Goal: Task Accomplishment & Management: Manage account settings

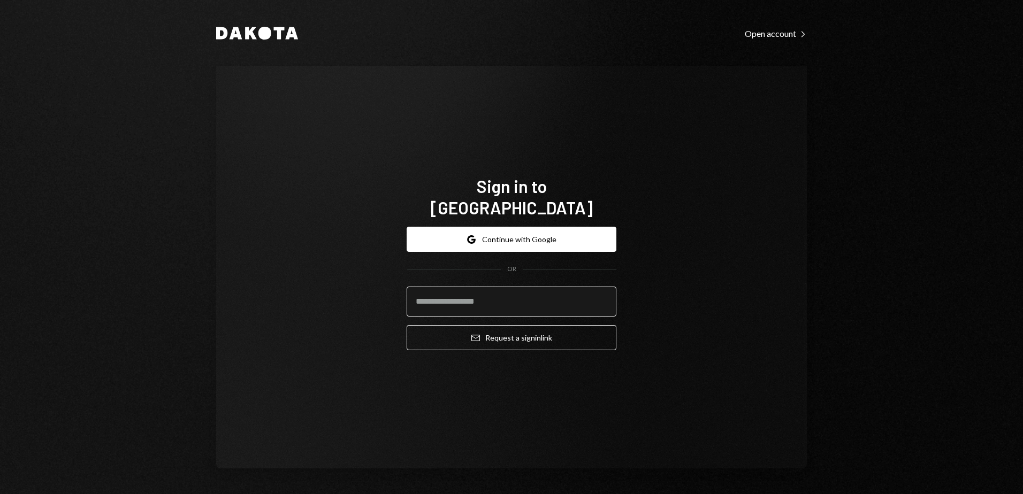
click at [476, 296] on input "email" at bounding box center [512, 302] width 210 height 30
type input "**********"
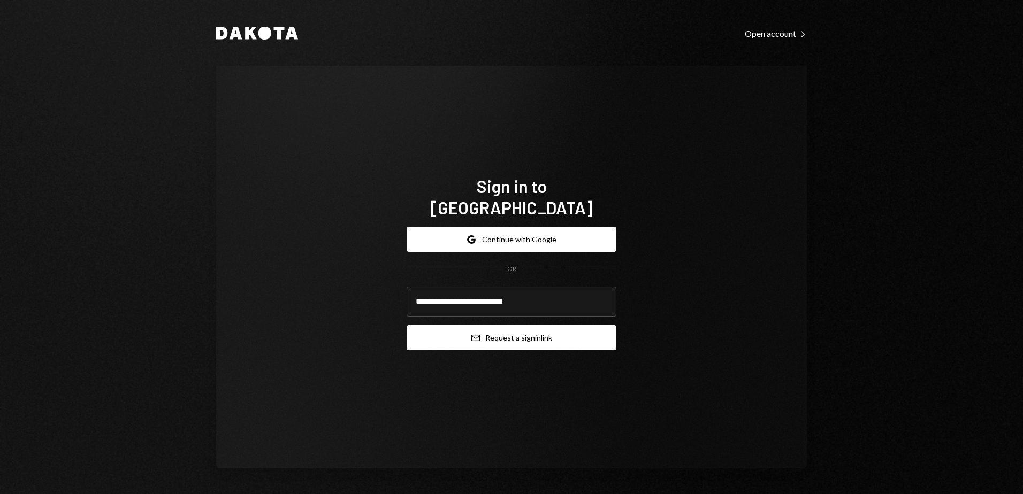
click at [468, 333] on button "Email Request a sign in link" at bounding box center [512, 337] width 210 height 25
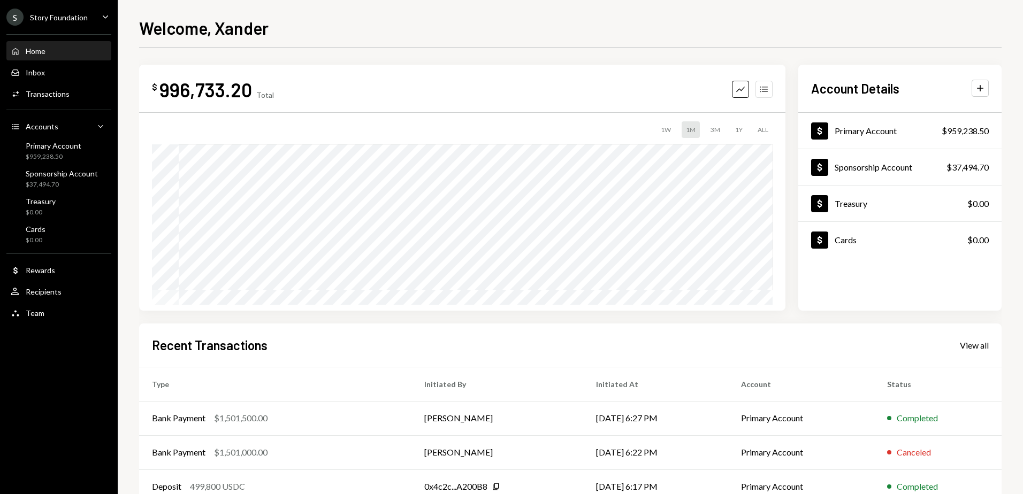
click at [763, 85] on icon "Accounts" at bounding box center [764, 89] width 11 height 11
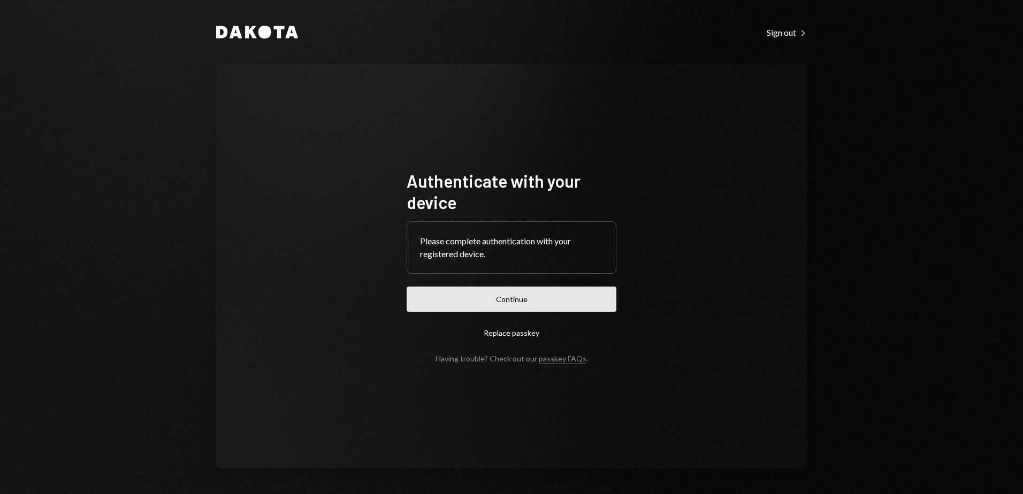
click at [500, 293] on button "Continue" at bounding box center [512, 299] width 210 height 25
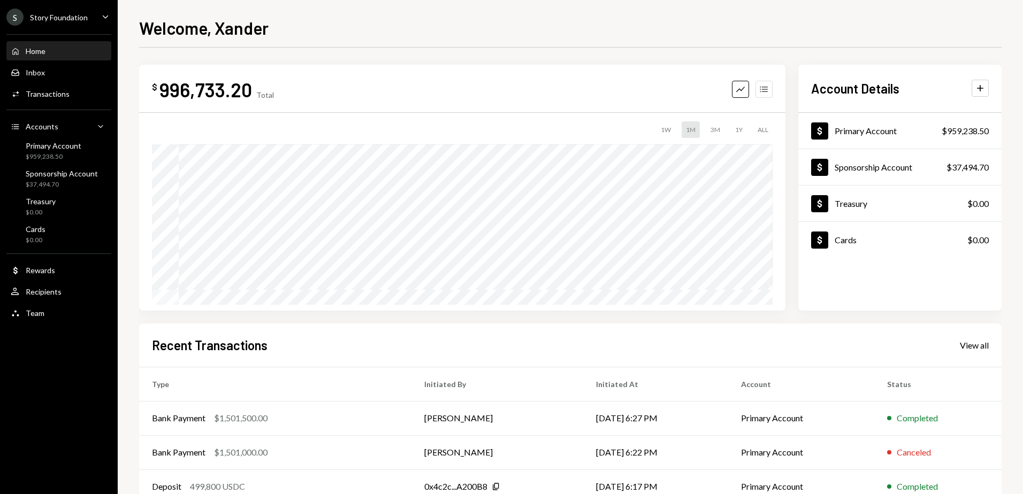
click at [760, 85] on icon "Accounts" at bounding box center [764, 89] width 11 height 11
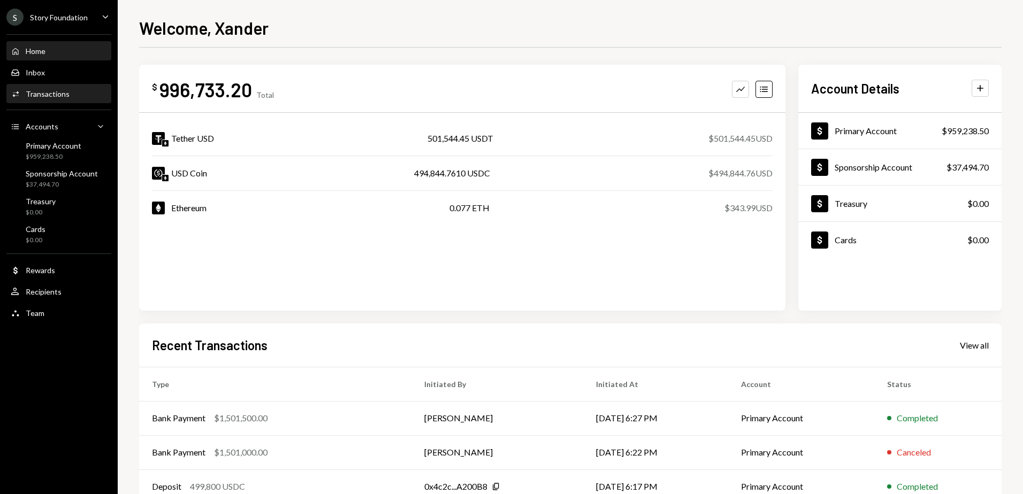
click at [79, 94] on div "Activities Transactions" at bounding box center [59, 94] width 96 height 10
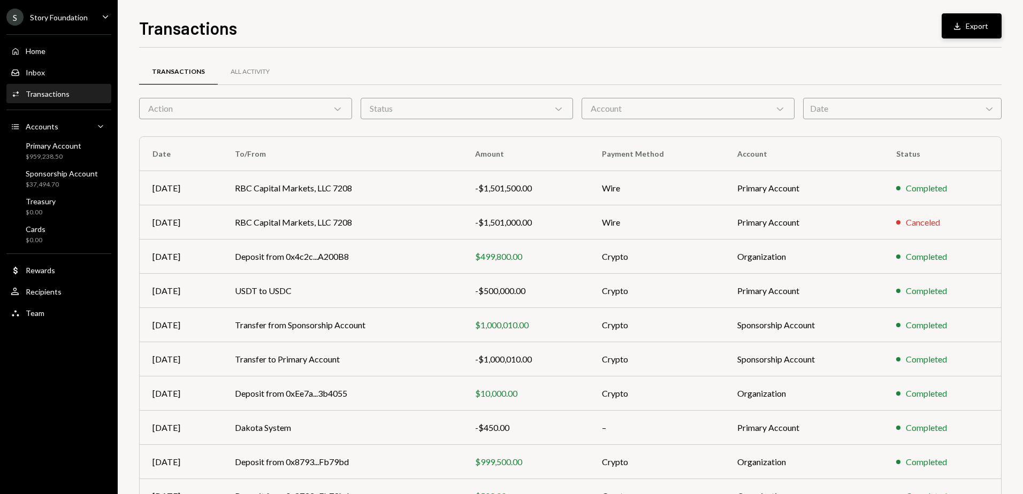
click at [953, 30] on icon "Download" at bounding box center [957, 26] width 11 height 11
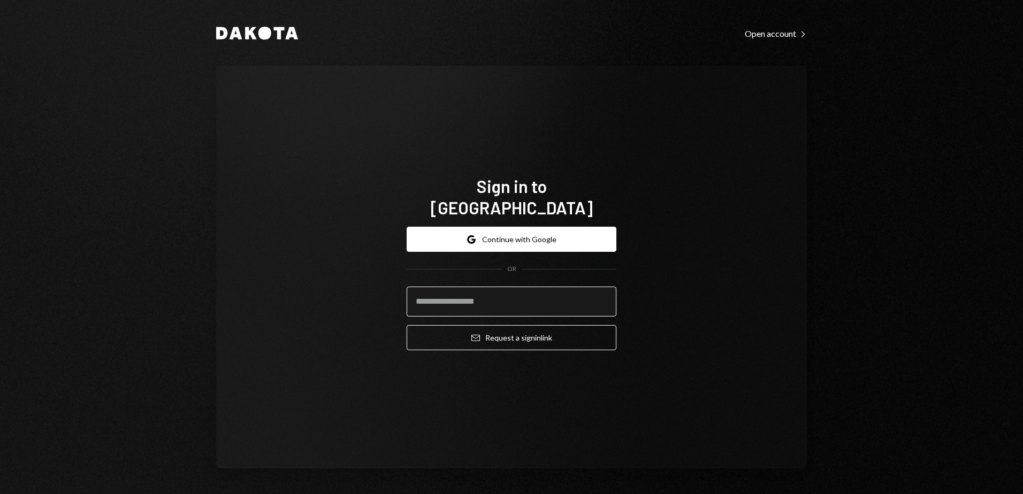
click at [450, 293] on input "email" at bounding box center [512, 302] width 210 height 30
type input "**********"
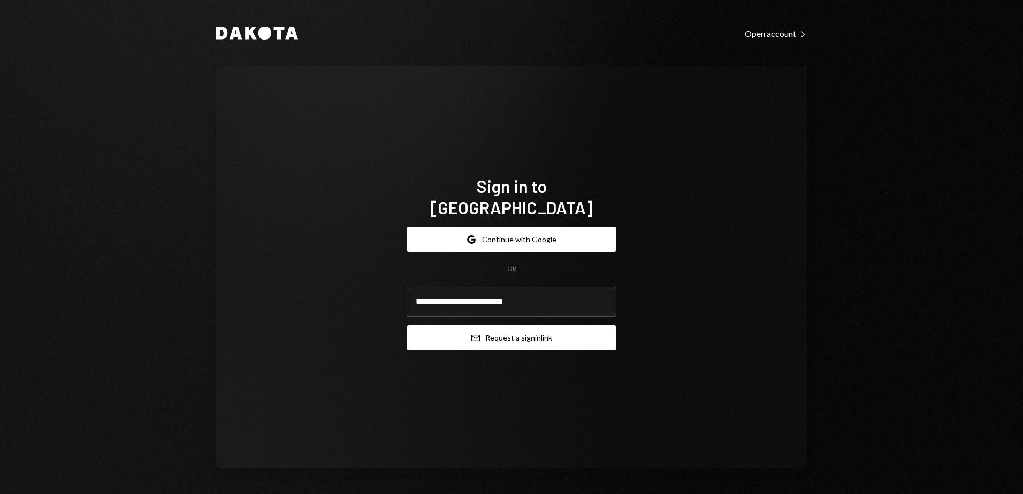
click at [486, 328] on button "Email Request a sign in link" at bounding box center [512, 337] width 210 height 25
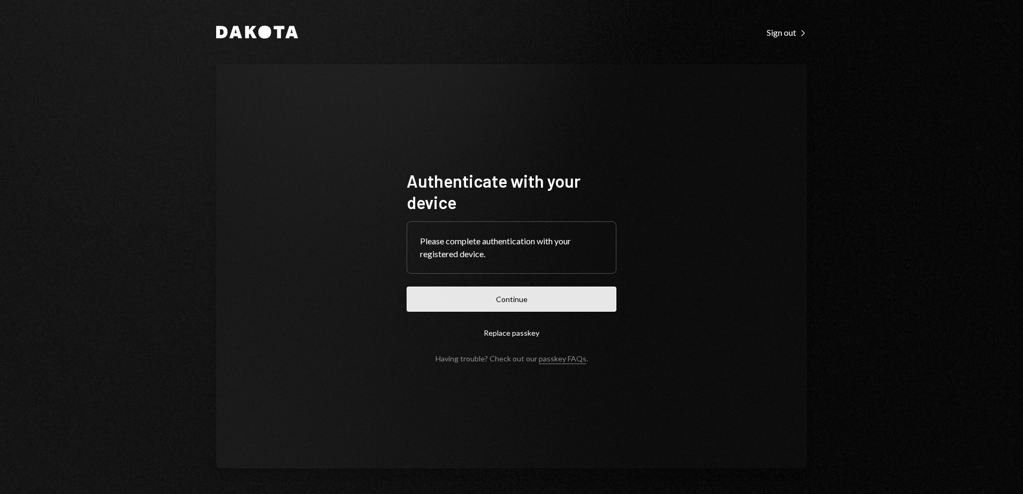
click at [482, 298] on button "Continue" at bounding box center [512, 299] width 210 height 25
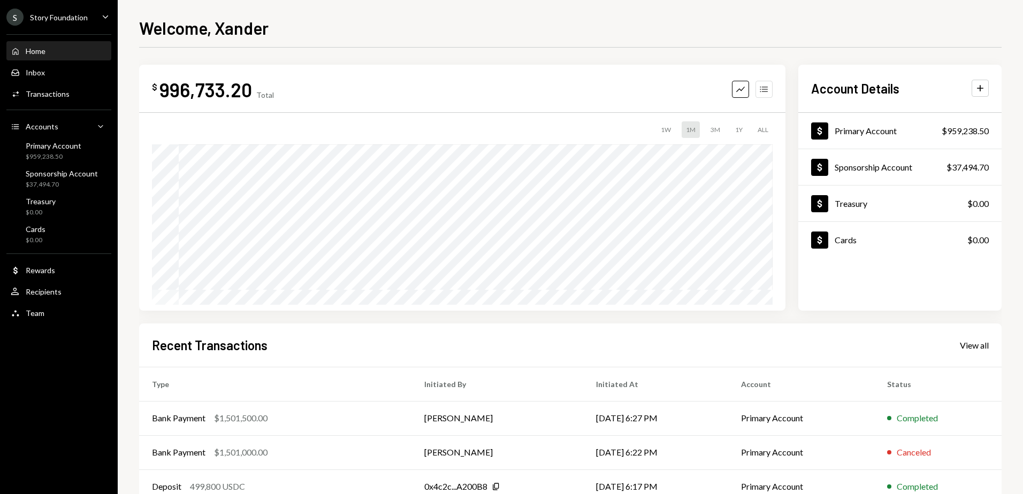
click at [764, 91] on icon "Accounts" at bounding box center [764, 89] width 11 height 11
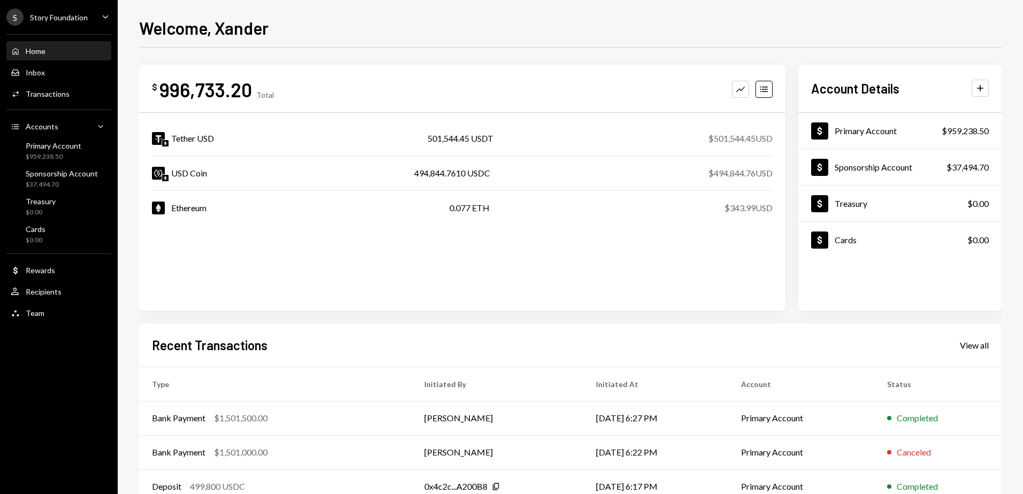
click at [421, 282] on div "$ 996,733.20 Total Graph Accounts Tether USD 501,544.45 USDT $501,544.45 USD US…" at bounding box center [462, 188] width 646 height 246
